Goal: Obtain resource: Obtain resource

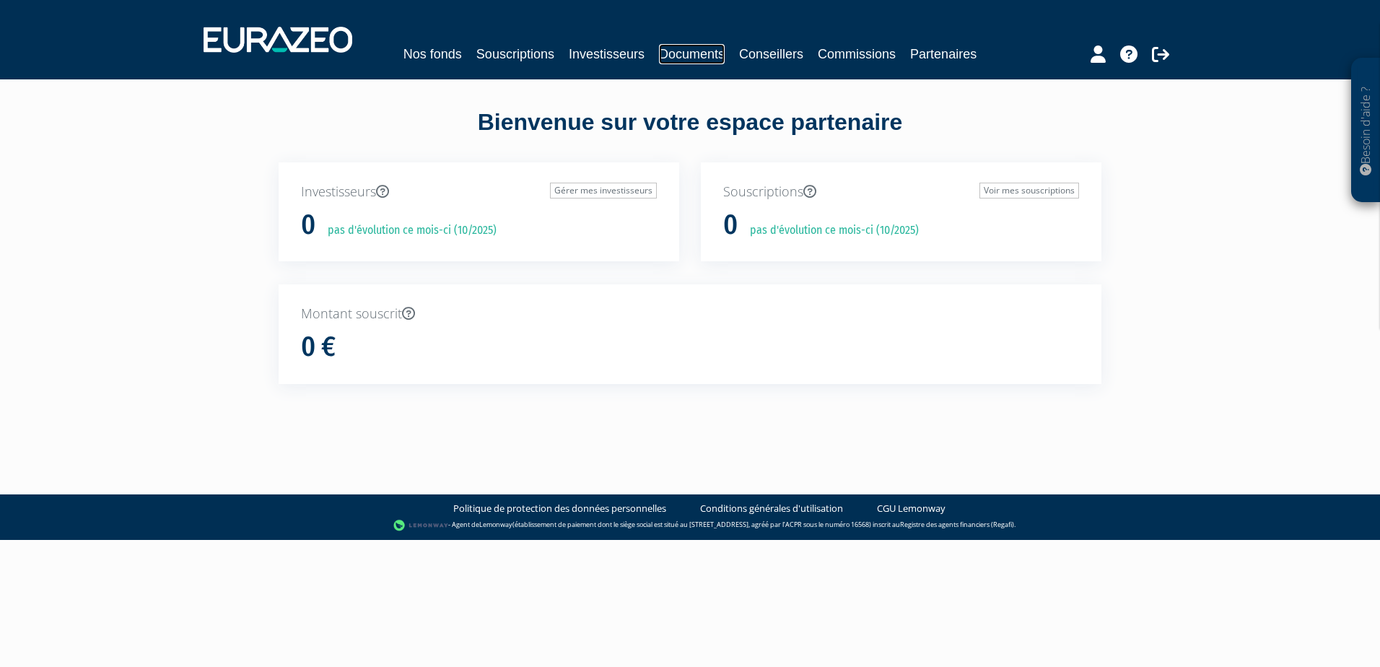
click at [690, 52] on link "Documents" at bounding box center [692, 54] width 66 height 20
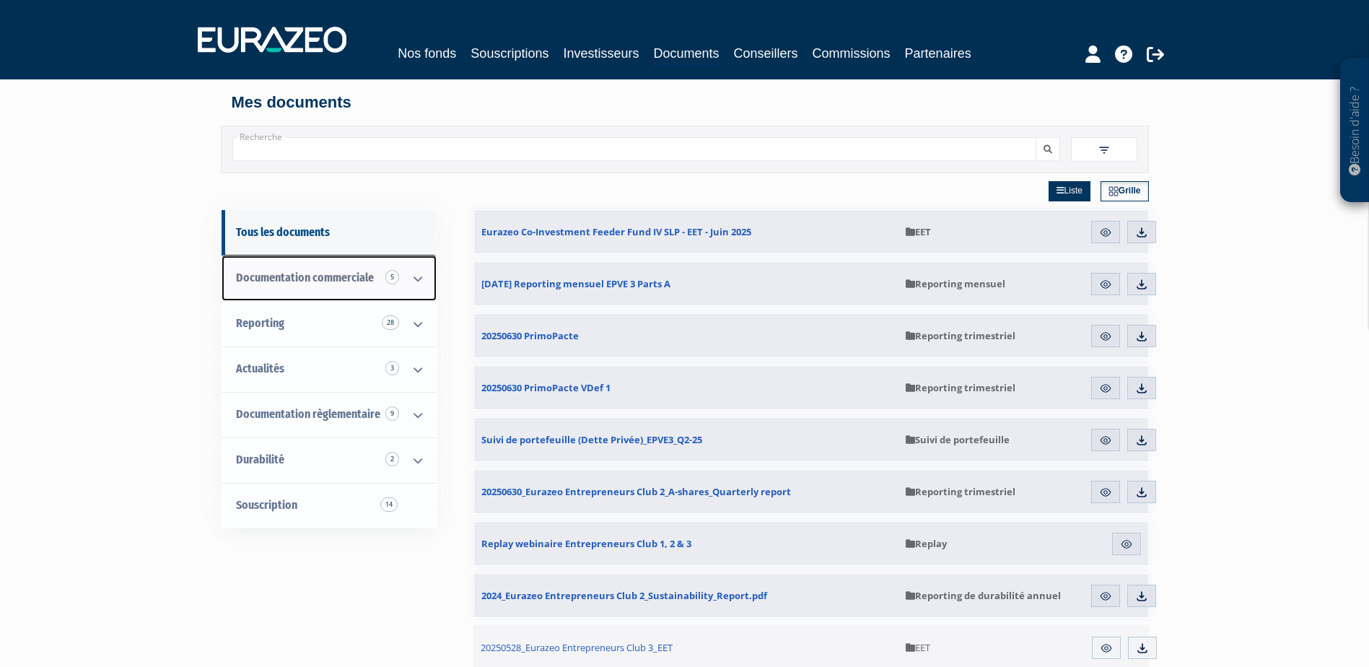
click at [419, 277] on icon at bounding box center [418, 278] width 38 height 45
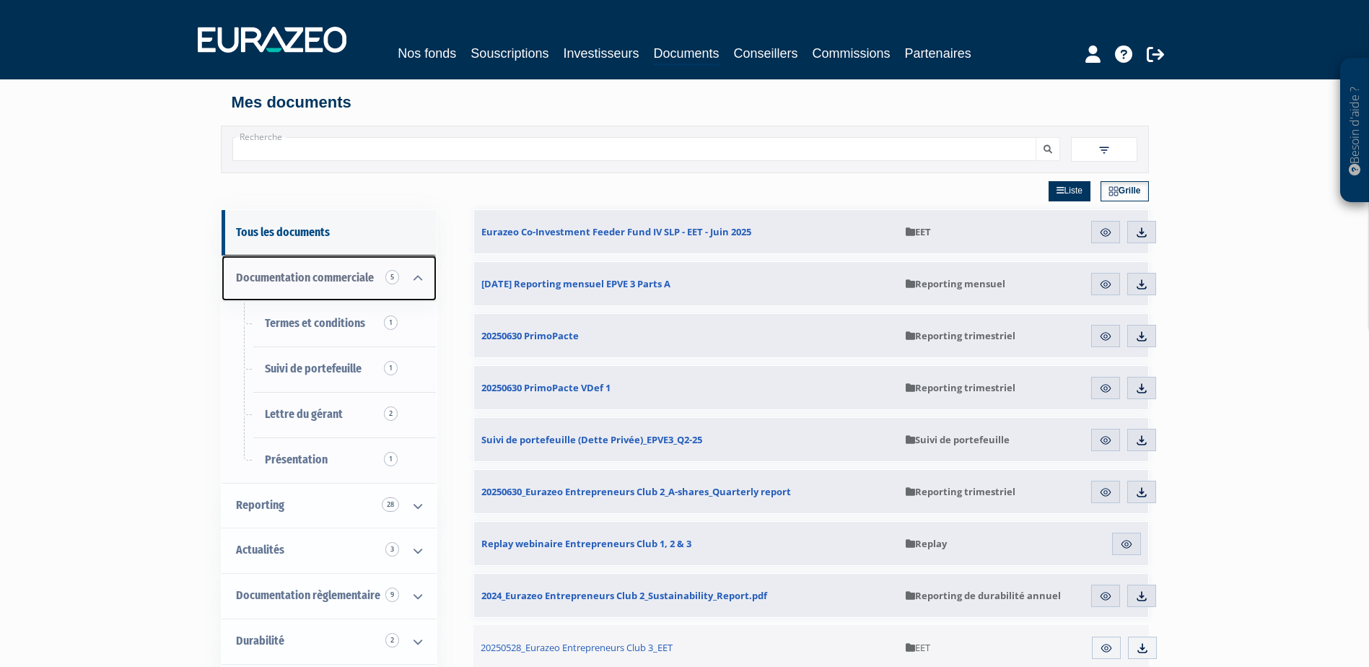
click at [419, 277] on icon at bounding box center [418, 278] width 38 height 45
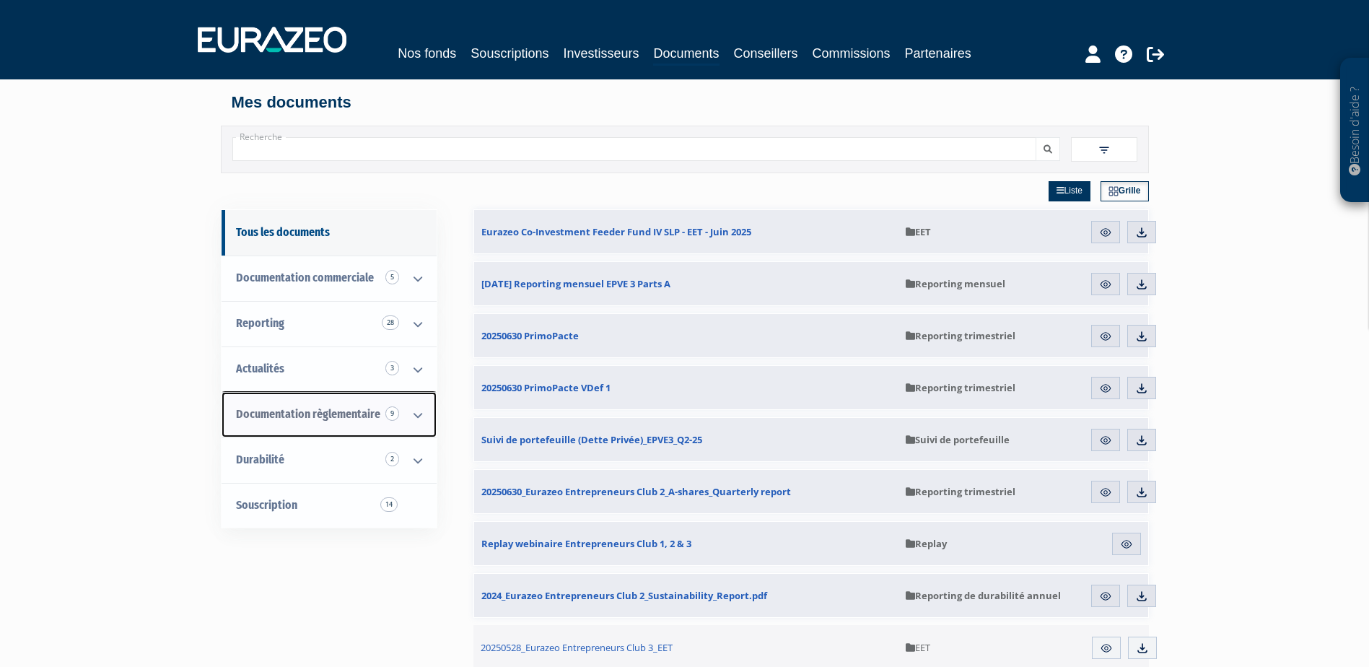
click at [421, 418] on icon at bounding box center [418, 414] width 38 height 45
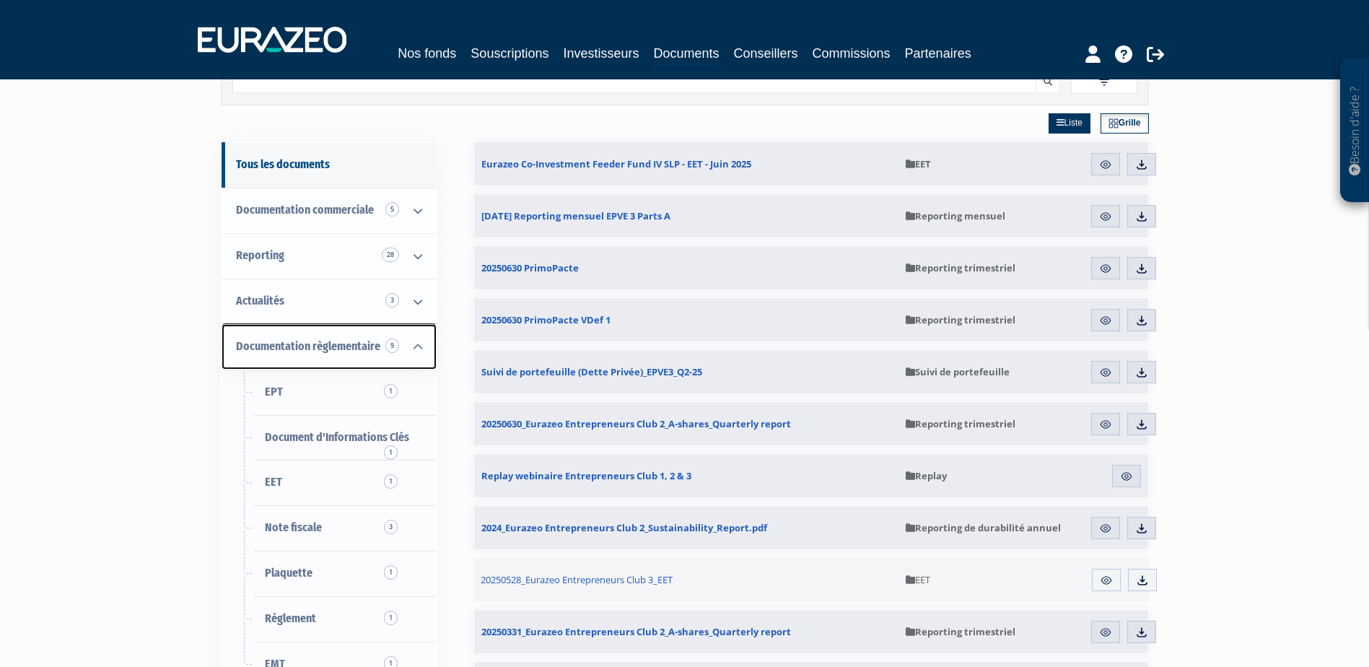
scroll to position [216, 0]
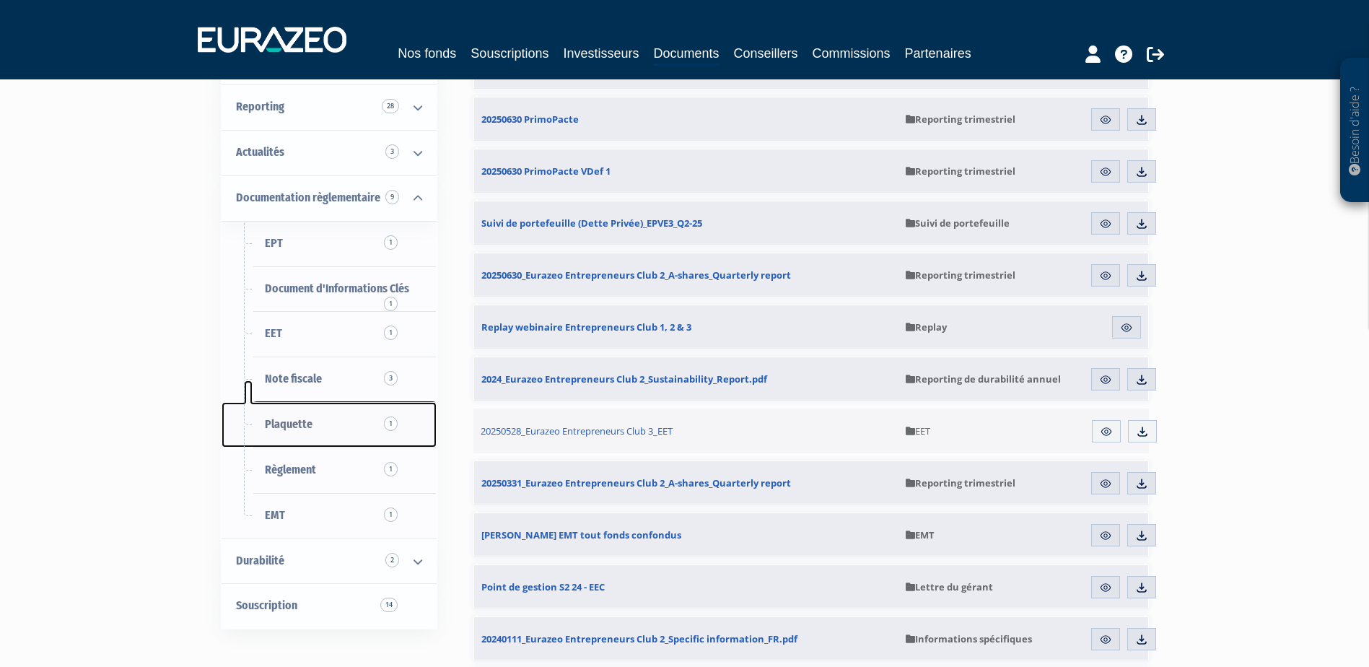
click at [286, 426] on span "Plaquette 1" at bounding box center [289, 424] width 48 height 14
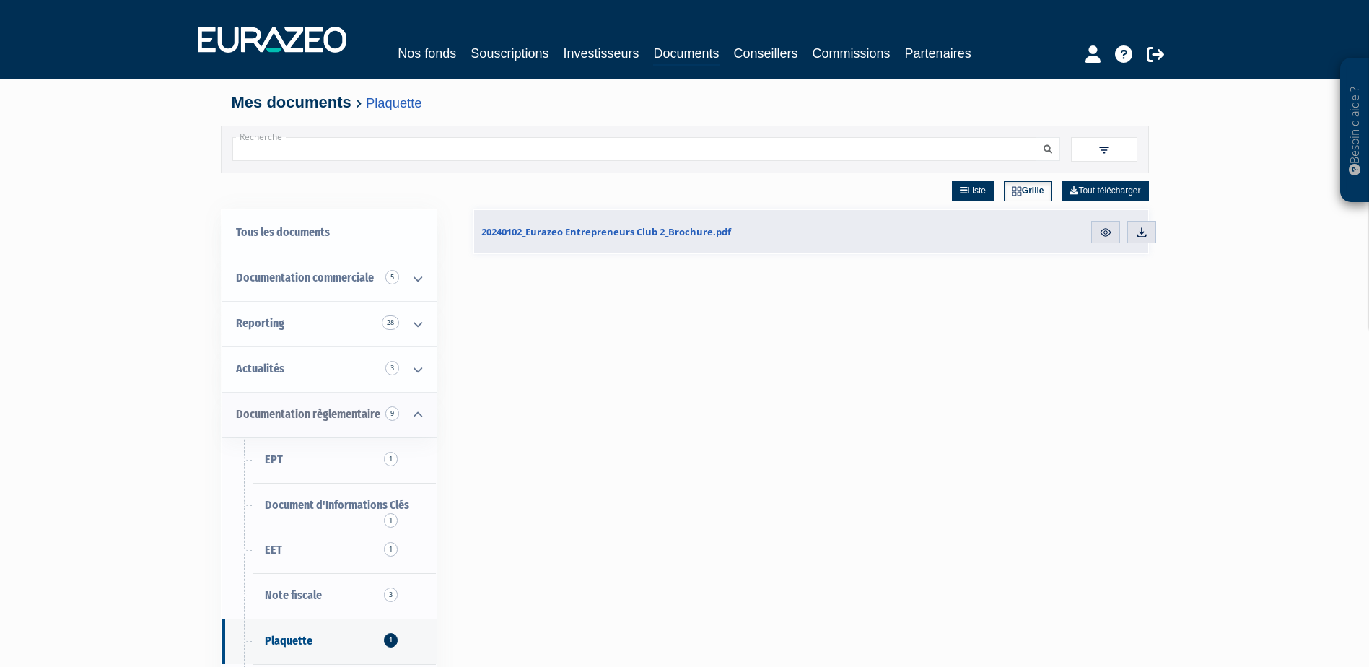
scroll to position [333, 0]
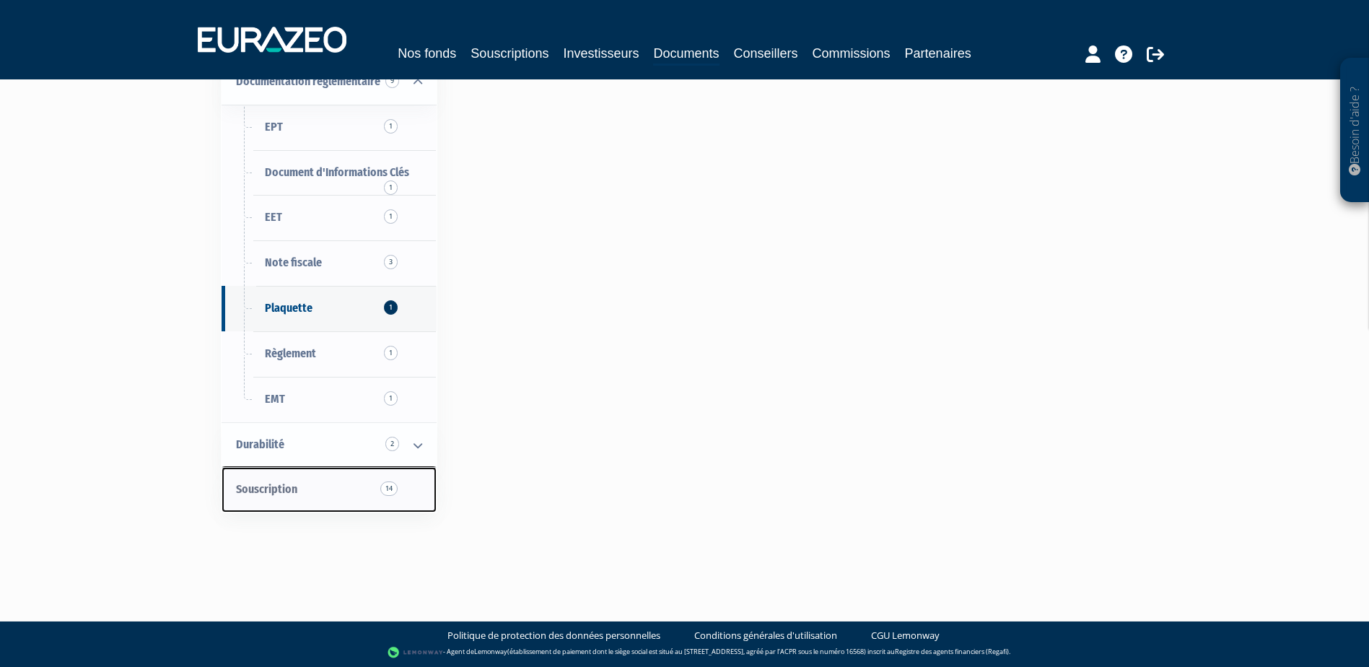
click at [302, 491] on link "Souscription 14" at bounding box center [328, 489] width 215 height 45
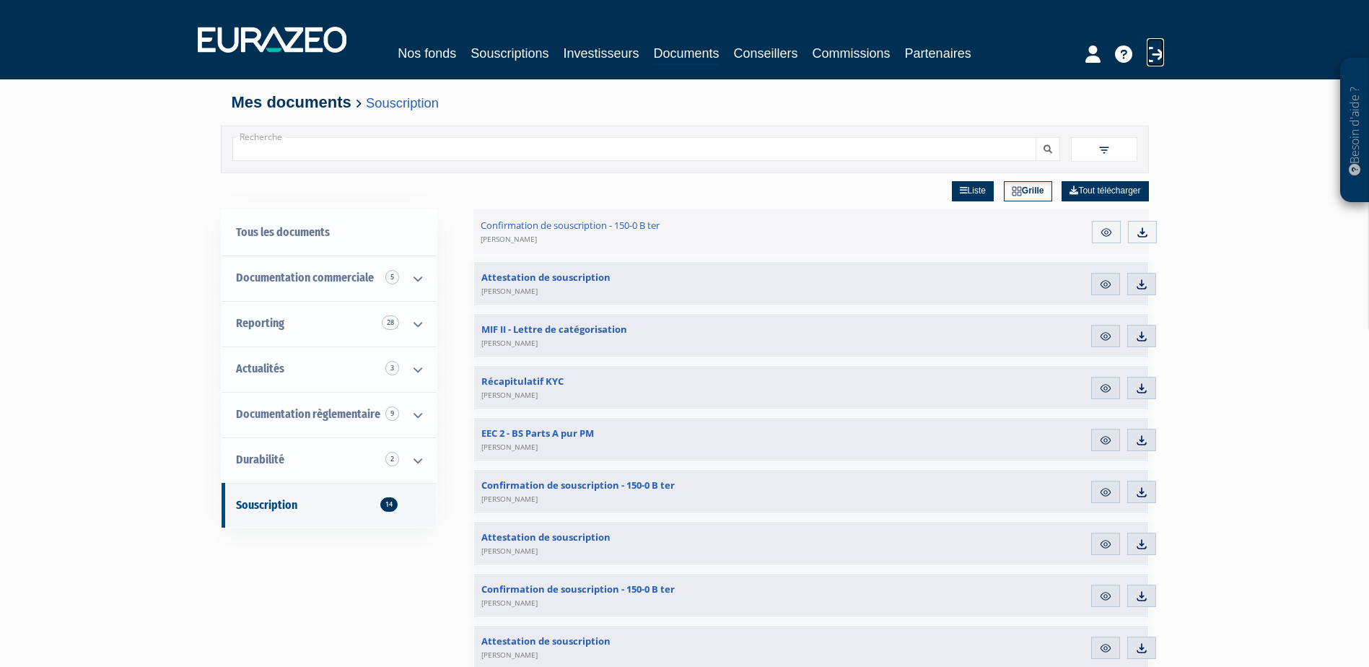
click at [1157, 58] on icon at bounding box center [1154, 53] width 17 height 17
